Goal: Task Accomplishment & Management: Manage account settings

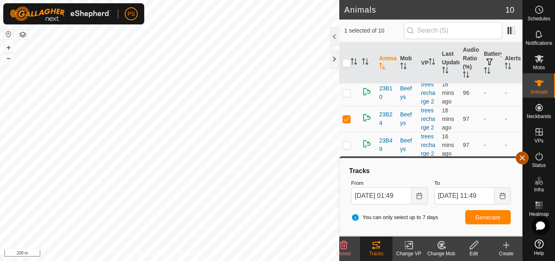
click at [522, 157] on button "button" at bounding box center [522, 157] width 13 height 13
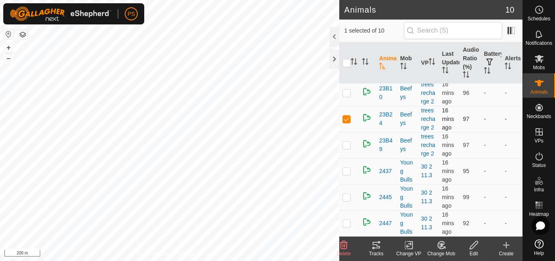
click at [347, 115] on p-checkbox at bounding box center [347, 118] width 8 height 7
checkbox input "false"
